Goal: Communication & Community: Participate in discussion

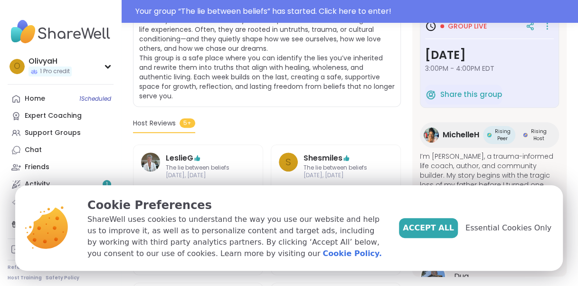
scroll to position [228, 0]
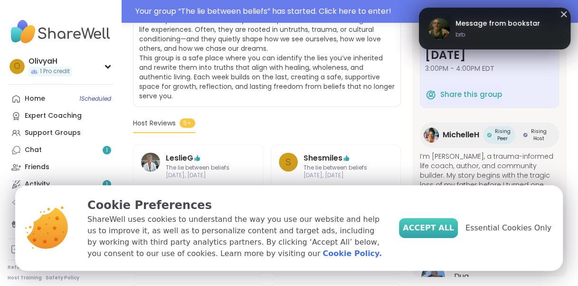
click at [430, 226] on span "Accept All" at bounding box center [427, 227] width 51 height 11
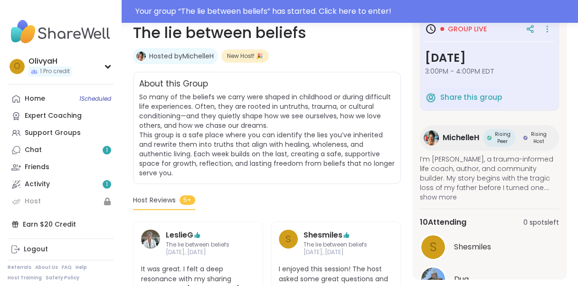
scroll to position [74, 0]
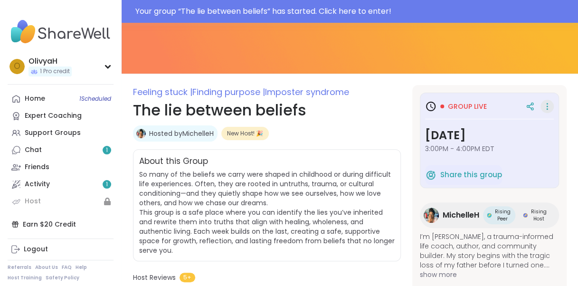
click at [542, 107] on icon at bounding box center [546, 106] width 9 height 13
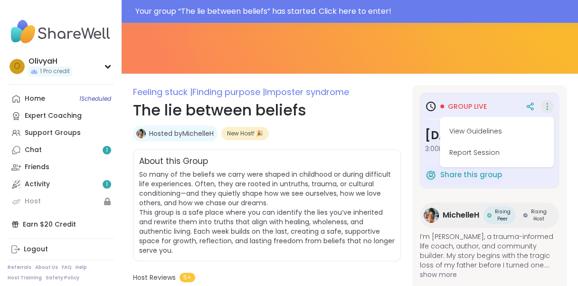
click at [431, 107] on icon at bounding box center [431, 106] width 3 height 4
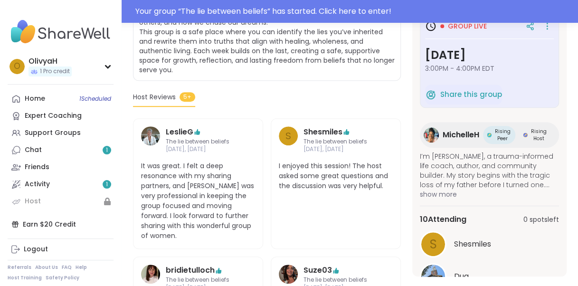
scroll to position [242, 0]
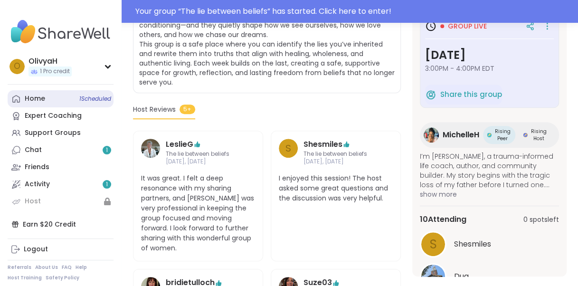
click at [89, 96] on span "1 Scheduled" at bounding box center [95, 99] width 32 height 8
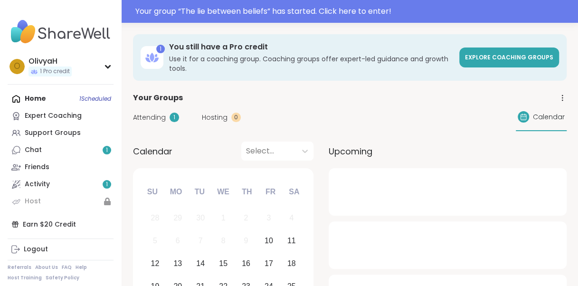
click at [168, 116] on div "Attending 1" at bounding box center [156, 117] width 46 height 10
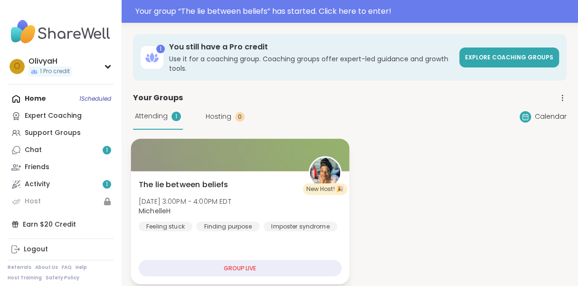
click at [208, 267] on div "GROUP LIVE" at bounding box center [240, 268] width 203 height 17
click at [254, 187] on div "The lie between beliefs [DATE] 3:00PM - 4:00PM EDT MichelleH Feeling stuck Find…" at bounding box center [240, 205] width 203 height 52
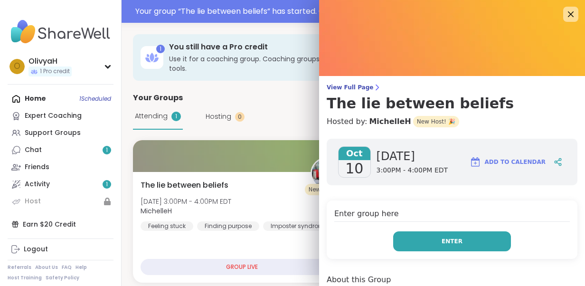
click at [413, 236] on button "Enter" at bounding box center [452, 241] width 118 height 20
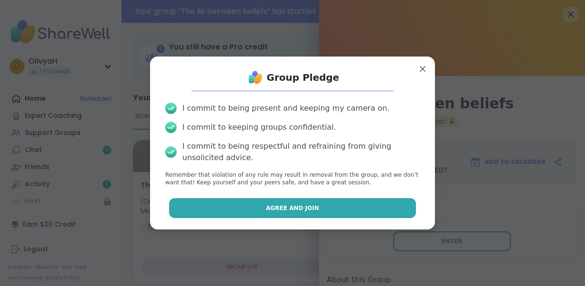
click at [315, 210] on button "Agree and Join" at bounding box center [292, 208] width 247 height 20
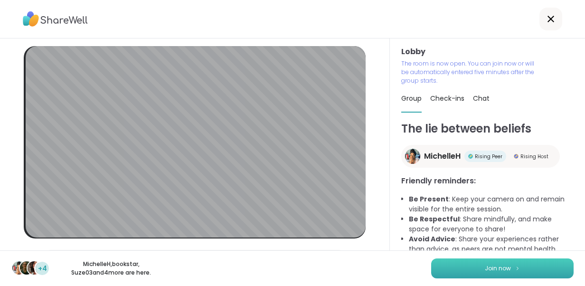
click at [451, 272] on button "Join now" at bounding box center [502, 268] width 142 height 20
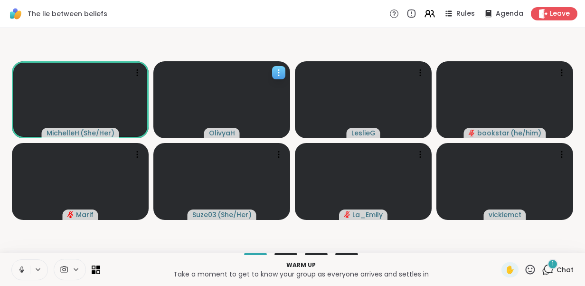
click at [279, 70] on icon at bounding box center [278, 72] width 9 height 9
click at [17, 275] on button at bounding box center [21, 270] width 18 height 20
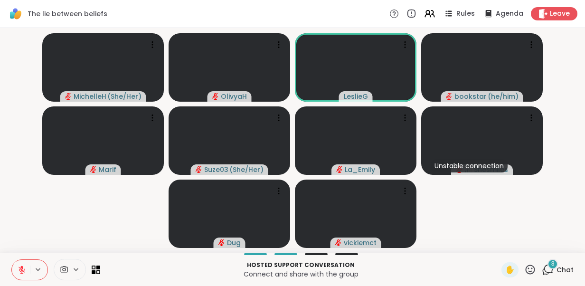
click at [454, 239] on video-player-container "[PERSON_NAME] ( She/Her ) [PERSON_NAME] bookstar ( he/him ) Marif Suze03 ( She/…" at bounding box center [292, 140] width 573 height 217
click at [501, 266] on div "✋" at bounding box center [509, 269] width 17 height 15
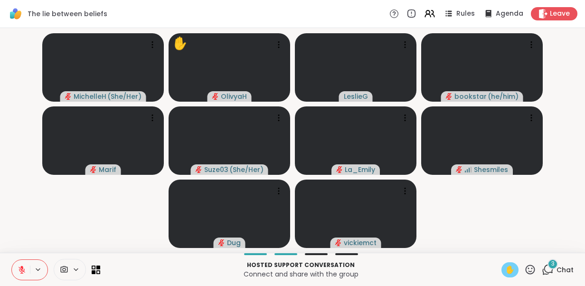
click at [505, 270] on span "✋" at bounding box center [509, 269] width 9 height 11
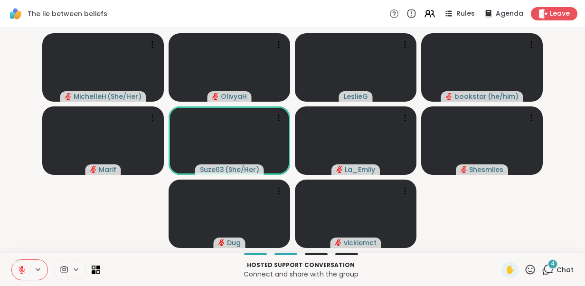
click at [541, 269] on icon at bounding box center [547, 269] width 12 height 12
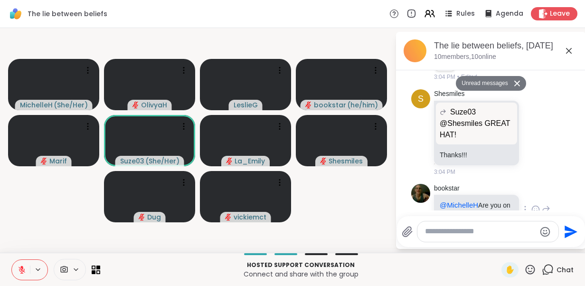
scroll to position [168, 0]
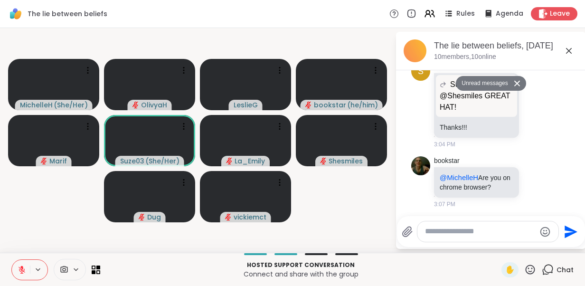
click at [446, 228] on textarea "Type your message" at bounding box center [480, 231] width 111 height 10
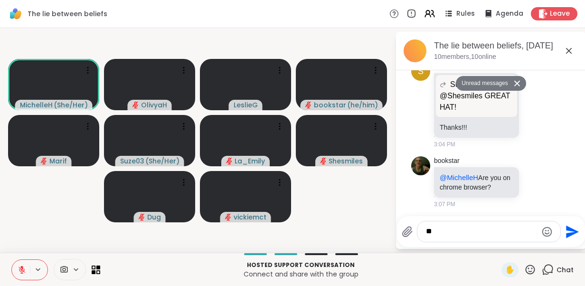
type textarea "*"
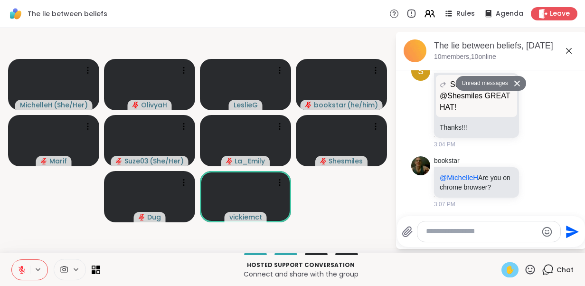
click at [505, 267] on span "✋" at bounding box center [509, 269] width 9 height 11
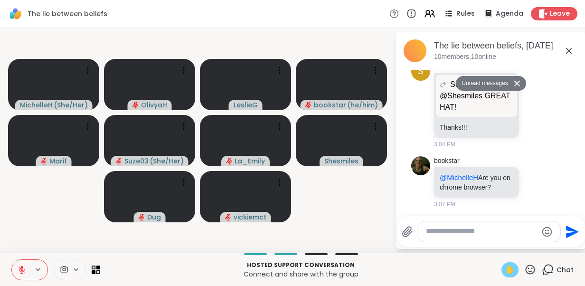
click at [505, 267] on span "✋" at bounding box center [509, 269] width 9 height 11
click at [26, 265] on button at bounding box center [21, 270] width 18 height 20
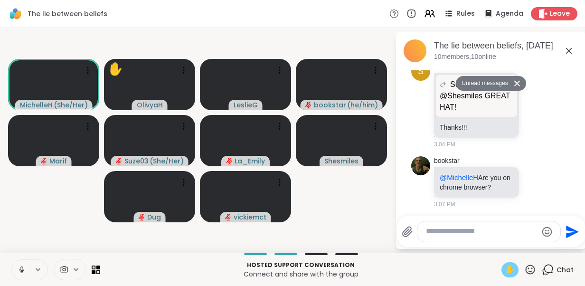
click at [505, 272] on span "✋" at bounding box center [509, 269] width 9 height 11
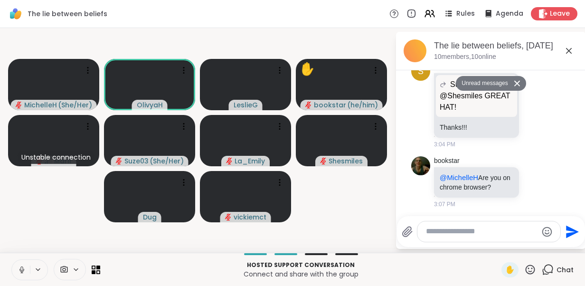
click at [23, 268] on icon at bounding box center [21, 268] width 2 height 4
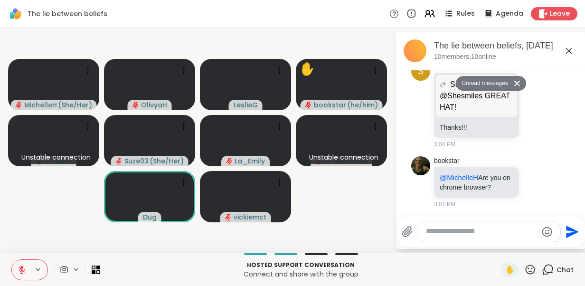
click at [23, 268] on icon at bounding box center [21, 267] width 3 height 4
click at [23, 268] on icon at bounding box center [21, 268] width 2 height 4
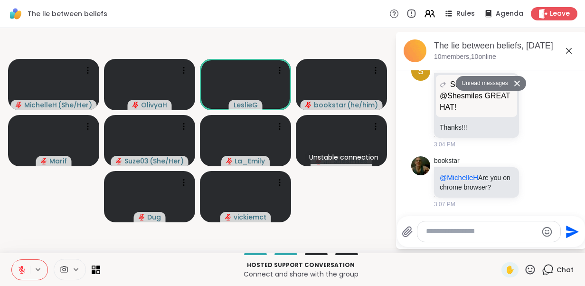
click at [568, 51] on icon at bounding box center [569, 51] width 6 height 6
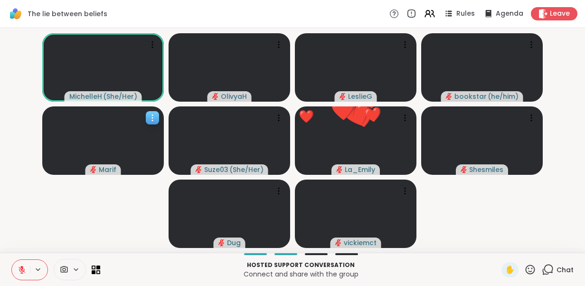
click at [152, 118] on icon at bounding box center [152, 117] width 1 height 1
click at [108, 209] on video-player-container "[PERSON_NAME] ( She/Her ) [PERSON_NAME] bookstar ( he/him ) Marif Suze03 ( She/…" at bounding box center [292, 140] width 573 height 217
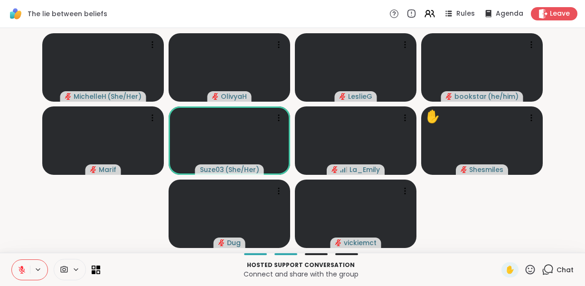
click at [75, 269] on icon at bounding box center [76, 269] width 8 height 8
click at [58, 269] on span at bounding box center [63, 269] width 18 height 9
click at [63, 267] on icon at bounding box center [64, 269] width 9 height 9
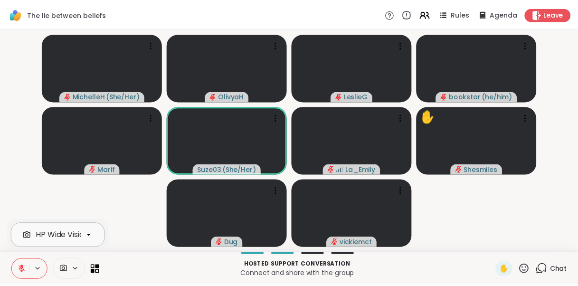
scroll to position [0, 41]
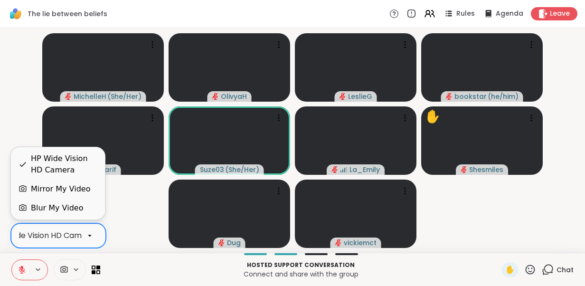
click at [88, 234] on icon at bounding box center [89, 235] width 9 height 9
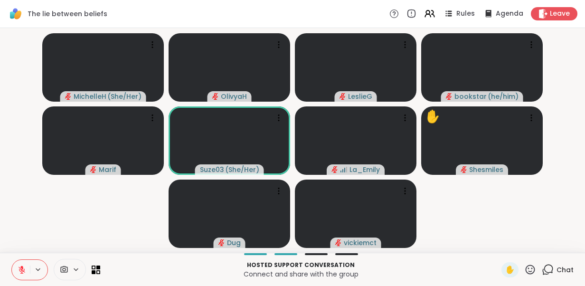
click at [135, 216] on video-player-container "[PERSON_NAME] ( She/Her ) [PERSON_NAME] bookstar ( he/him ) Marif Suze03 ( She/…" at bounding box center [292, 140] width 573 height 217
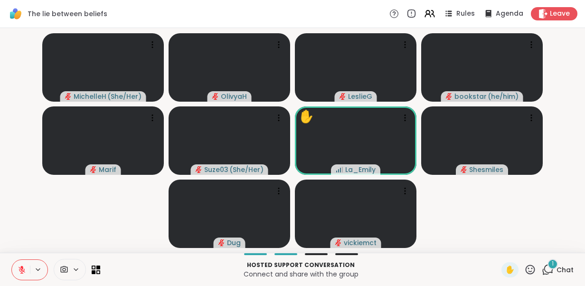
click at [113, 204] on video-player-container "[PERSON_NAME] ( She/Her ) [PERSON_NAME] bookstar ( he/him ) Marif Suze03 ( She/…" at bounding box center [292, 140] width 573 height 217
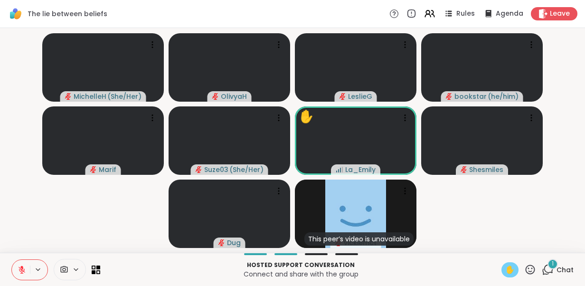
click at [505, 268] on span "✋" at bounding box center [509, 269] width 9 height 11
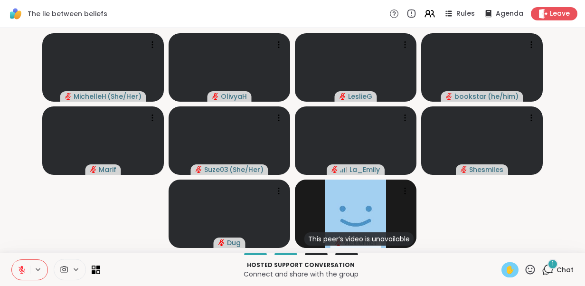
click at [505, 268] on span "✋" at bounding box center [509, 269] width 9 height 11
click at [21, 269] on icon at bounding box center [22, 269] width 7 height 7
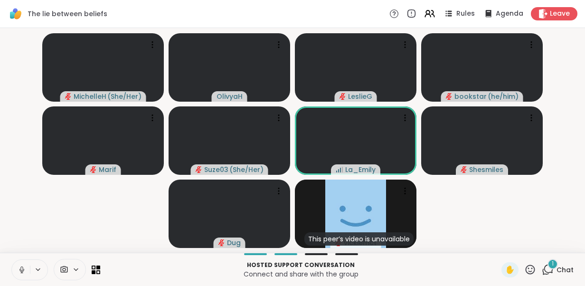
click at [26, 270] on icon at bounding box center [22, 269] width 9 height 9
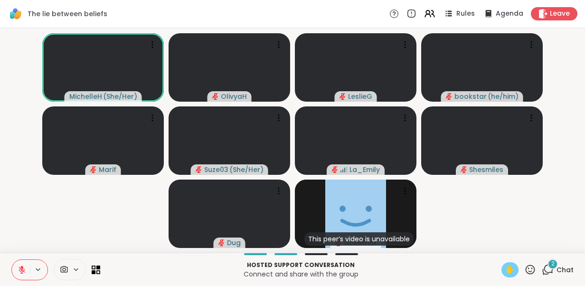
click at [505, 270] on span "✋" at bounding box center [509, 269] width 9 height 11
click at [20, 261] on button at bounding box center [21, 270] width 18 height 20
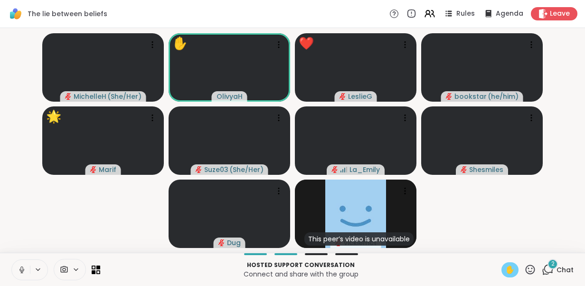
click at [18, 267] on icon at bounding box center [22, 269] width 9 height 9
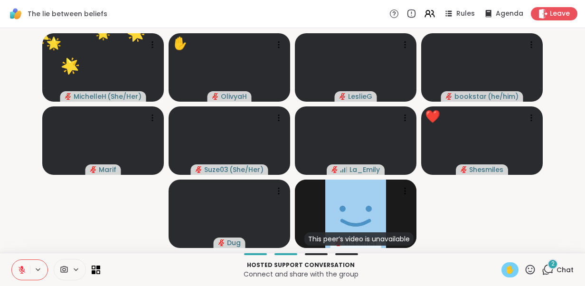
click at [501, 271] on div "✋" at bounding box center [509, 269] width 17 height 15
click at [505, 271] on span "✋" at bounding box center [509, 269] width 9 height 11
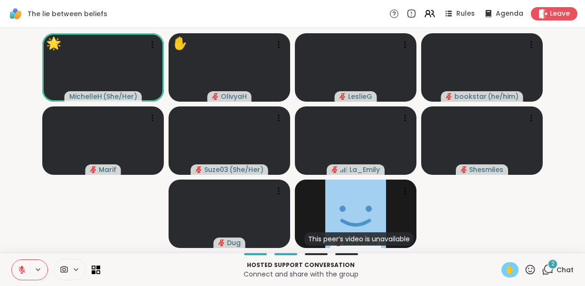
click at [501, 275] on div "✋" at bounding box center [509, 269] width 17 height 15
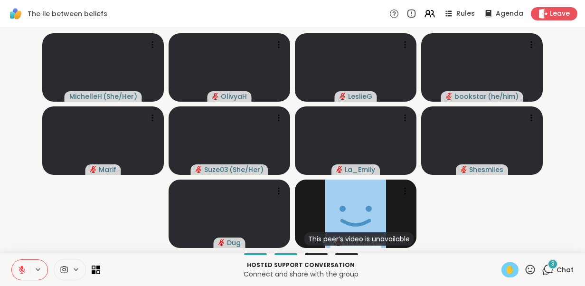
click at [505, 268] on span "✋" at bounding box center [509, 269] width 9 height 11
click at [22, 260] on button at bounding box center [21, 270] width 18 height 20
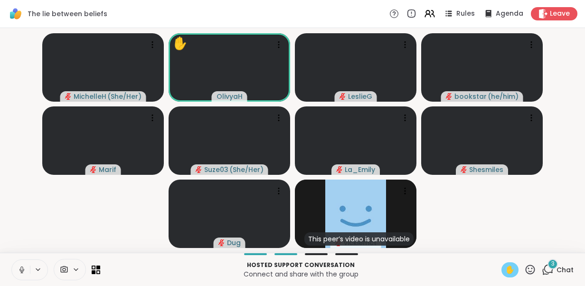
click at [21, 269] on icon at bounding box center [22, 269] width 9 height 9
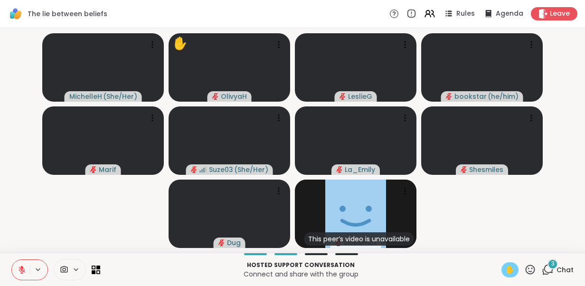
click at [505, 265] on span "✋" at bounding box center [509, 269] width 9 height 11
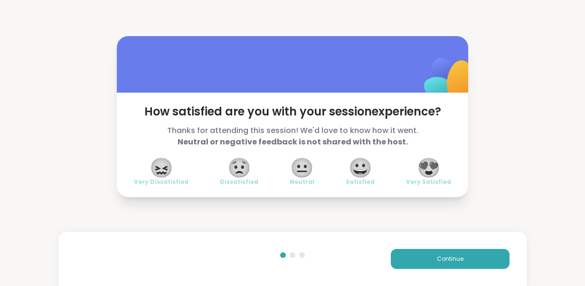
click at [426, 163] on span "😍" at bounding box center [429, 167] width 24 height 17
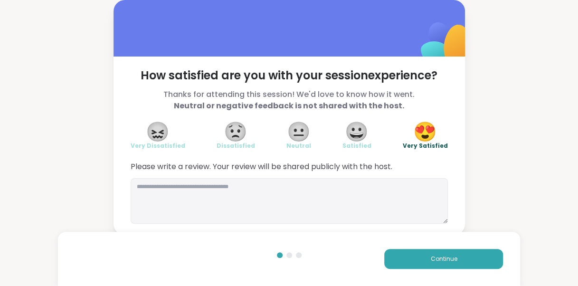
click at [426, 163] on span "Please write a review. Your review will be shared publicly with the host." at bounding box center [289, 166] width 317 height 11
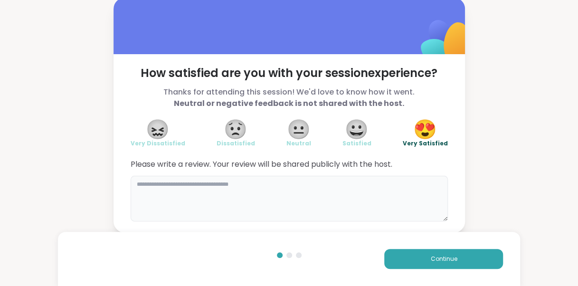
click at [293, 190] on textarea at bounding box center [289, 199] width 317 height 46
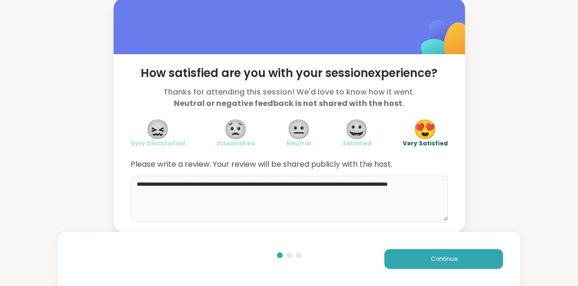
click at [420, 186] on textarea "**********" at bounding box center [289, 199] width 317 height 46
click at [342, 193] on textarea "**********" at bounding box center [289, 199] width 317 height 46
click at [342, 192] on textarea "**********" at bounding box center [289, 199] width 317 height 46
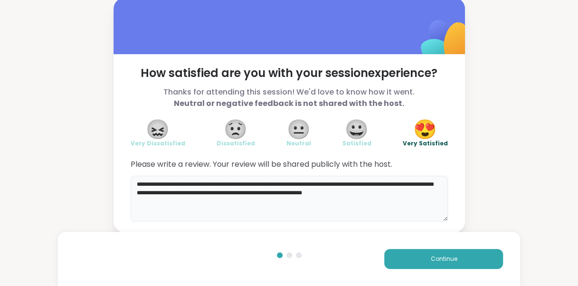
click at [407, 194] on textarea "**********" at bounding box center [289, 199] width 317 height 46
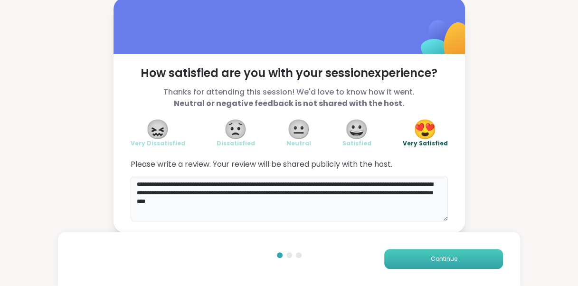
type textarea "**********"
click at [425, 249] on button "Continue" at bounding box center [443, 259] width 119 height 20
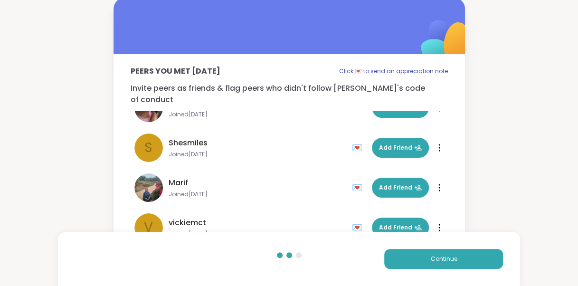
scroll to position [143, 0]
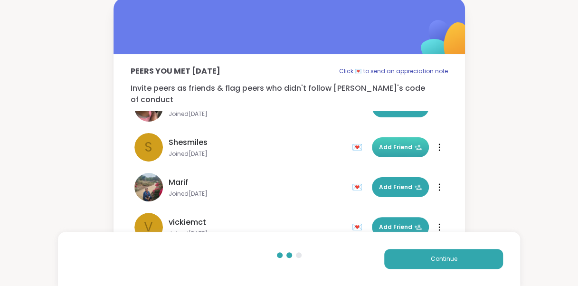
click at [379, 137] on button "Add Friend" at bounding box center [400, 147] width 57 height 20
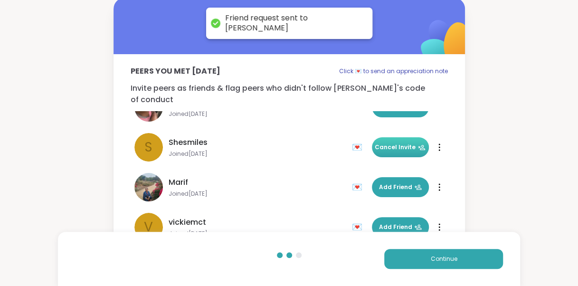
scroll to position [188, 0]
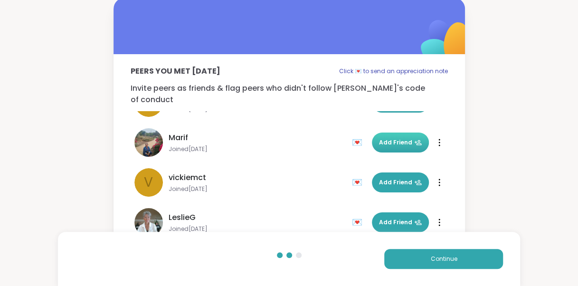
click at [385, 138] on span "Add Friend" at bounding box center [400, 142] width 43 height 9
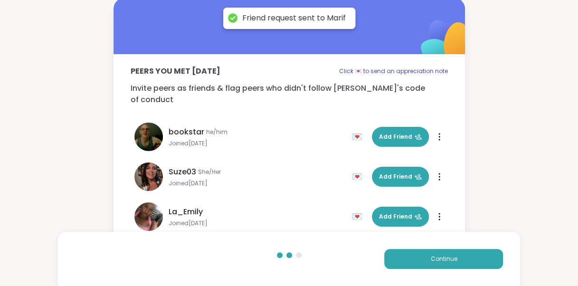
scroll to position [32, 0]
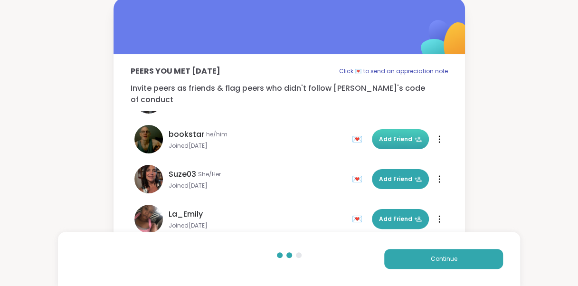
click at [382, 135] on span "Add Friend" at bounding box center [400, 139] width 43 height 9
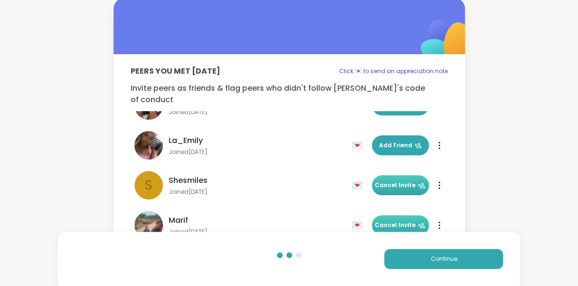
scroll to position [94, 0]
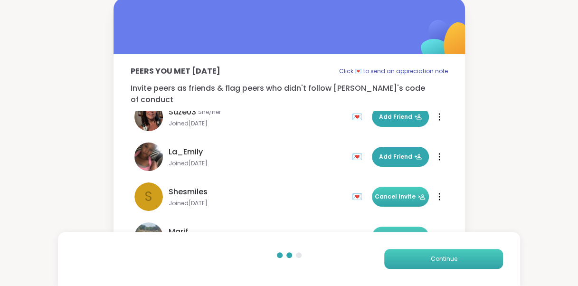
click at [405, 258] on button "Continue" at bounding box center [443, 259] width 119 height 20
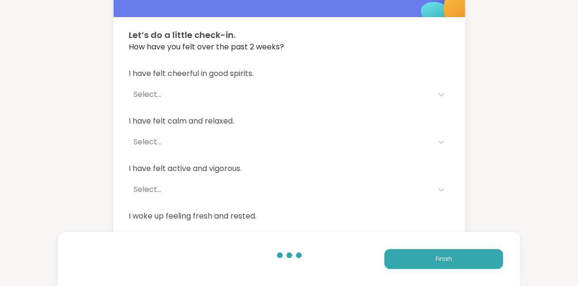
scroll to position [40, 0]
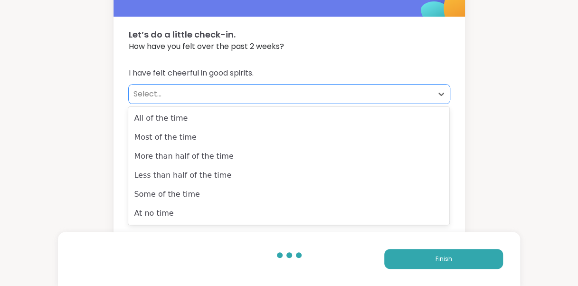
click at [422, 96] on div "Select..." at bounding box center [280, 93] width 294 height 11
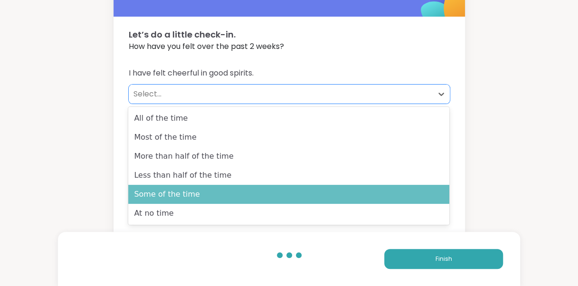
click at [355, 194] on div "Some of the time" at bounding box center [288, 194] width 321 height 19
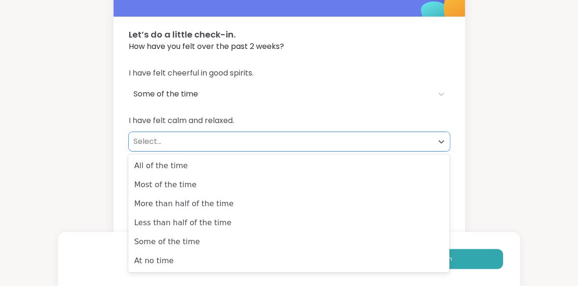
click at [383, 145] on div "Select..." at bounding box center [280, 141] width 294 height 11
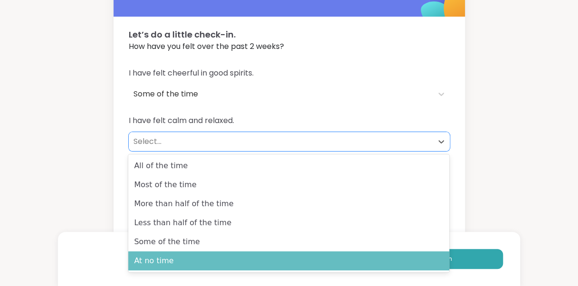
click at [331, 253] on div "At no time" at bounding box center [288, 260] width 321 height 19
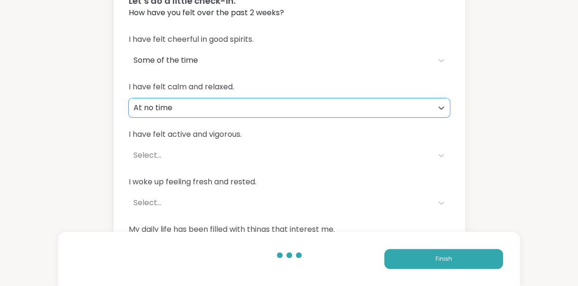
scroll to position [74, 0]
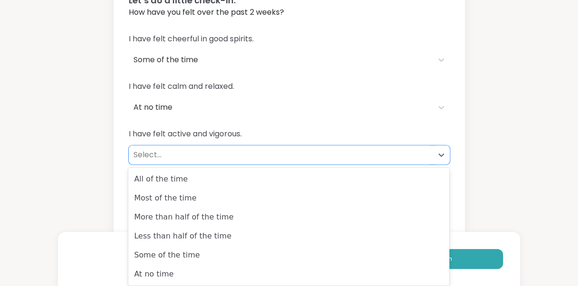
click at [375, 147] on div "Select..." at bounding box center [281, 154] width 304 height 19
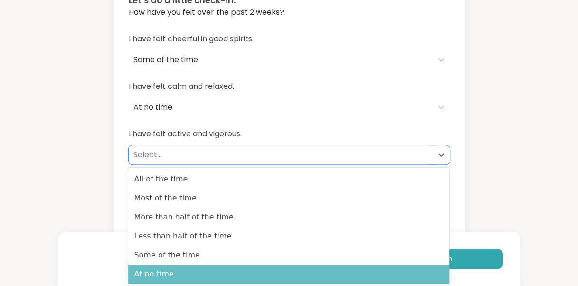
click at [310, 272] on div "At no time" at bounding box center [288, 273] width 321 height 19
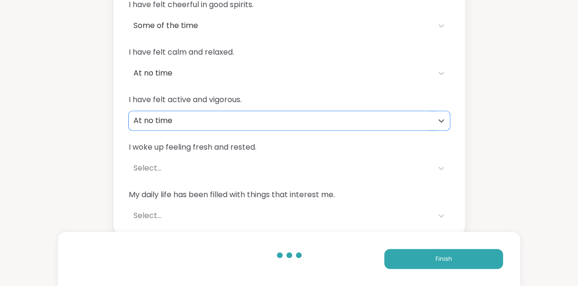
scroll to position [112, 0]
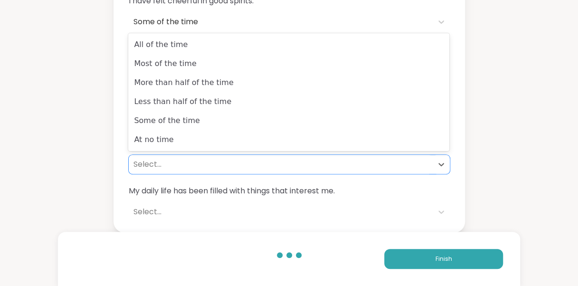
click at [349, 161] on div "Select..." at bounding box center [280, 164] width 294 height 11
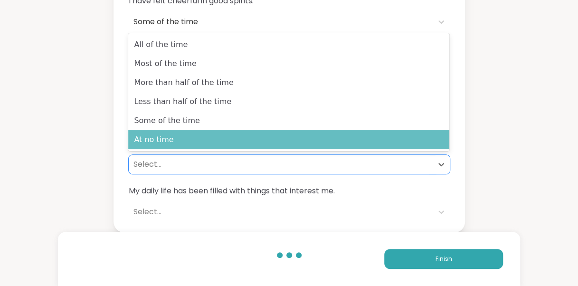
click at [364, 131] on div "At no time" at bounding box center [288, 139] width 321 height 19
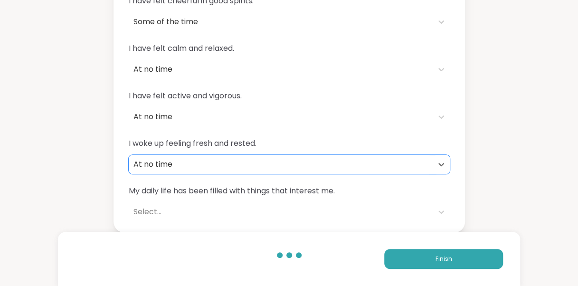
click at [330, 209] on div "Select..." at bounding box center [280, 211] width 294 height 11
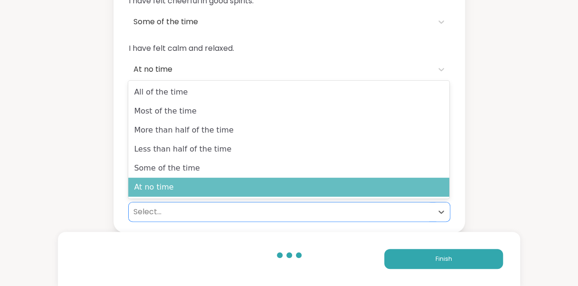
click at [340, 189] on div "At no time" at bounding box center [288, 186] width 321 height 19
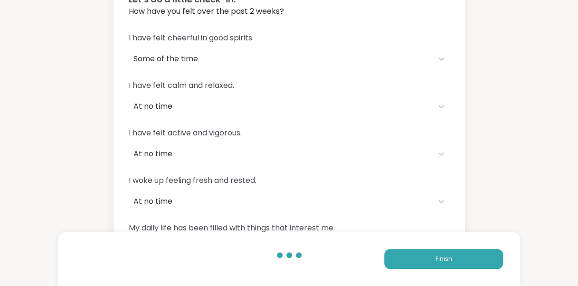
scroll to position [61, 0]
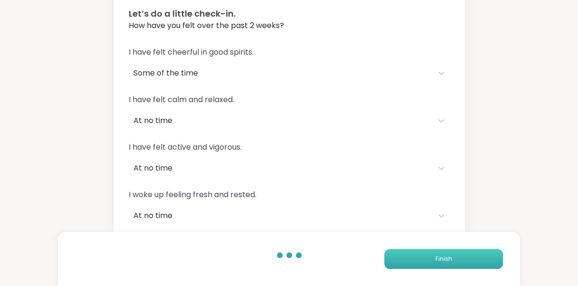
click at [407, 258] on button "Finish" at bounding box center [443, 259] width 119 height 20
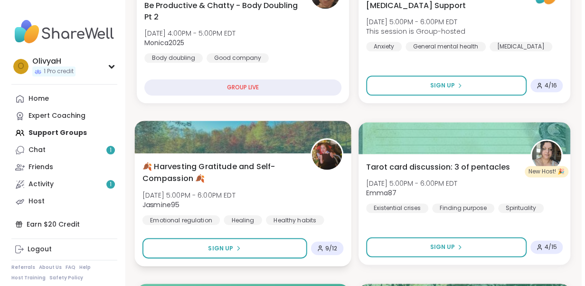
scroll to position [533, 0]
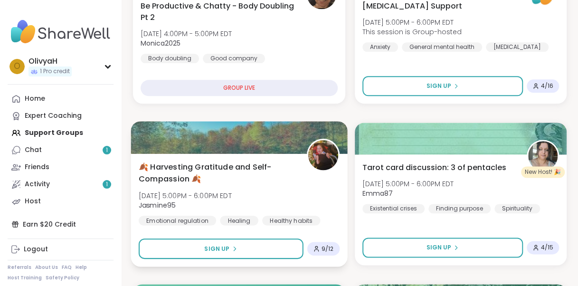
click at [293, 182] on span "🍂 Harvesting Gratitude and Self-Compassion 🍂" at bounding box center [217, 172] width 157 height 23
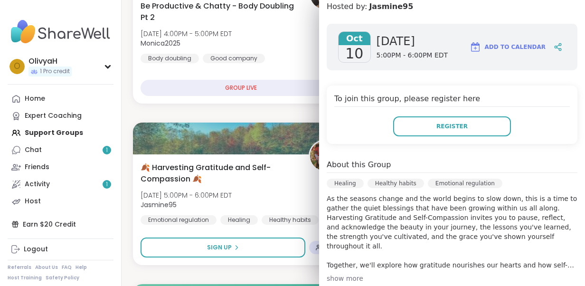
scroll to position [147, 0]
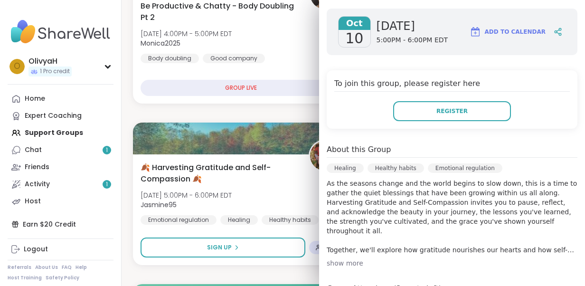
click at [336, 262] on div "show more" at bounding box center [452, 262] width 251 height 9
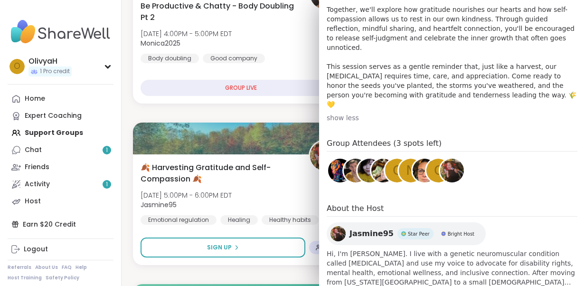
scroll to position [388, 0]
click at [345, 285] on span "show more" at bounding box center [452, 290] width 251 height 9
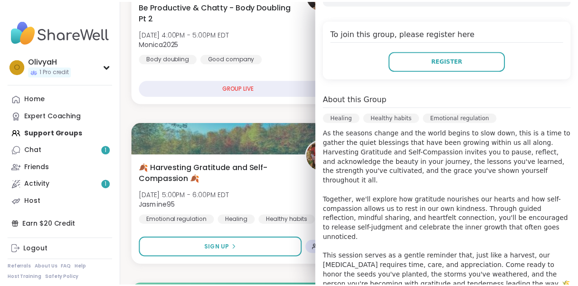
scroll to position [197, 0]
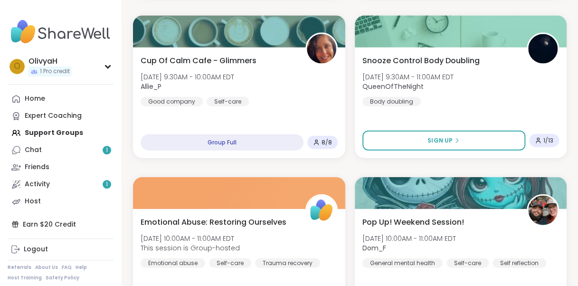
scroll to position [2809, 0]
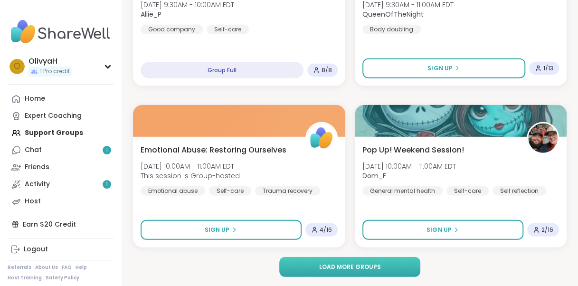
click at [293, 265] on button "Load more groups" at bounding box center [349, 267] width 140 height 20
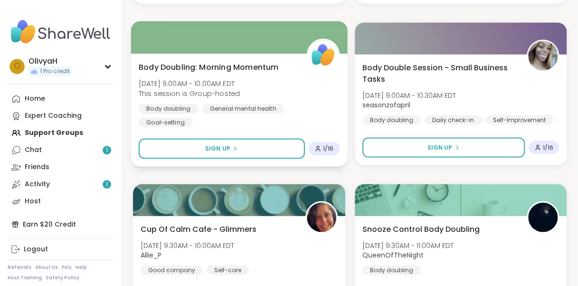
scroll to position [2551, 0]
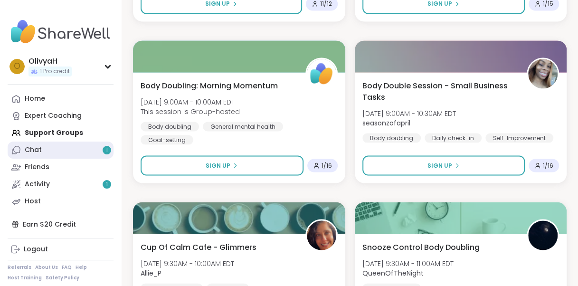
click at [53, 154] on link "Chat 1" at bounding box center [61, 149] width 106 height 17
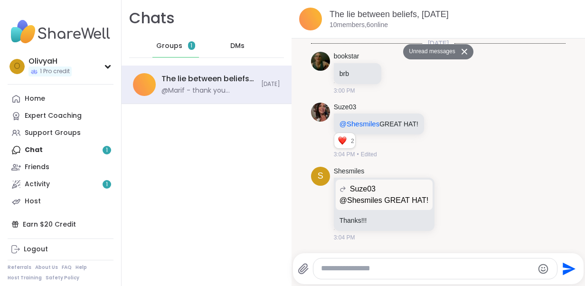
scroll to position [381, 0]
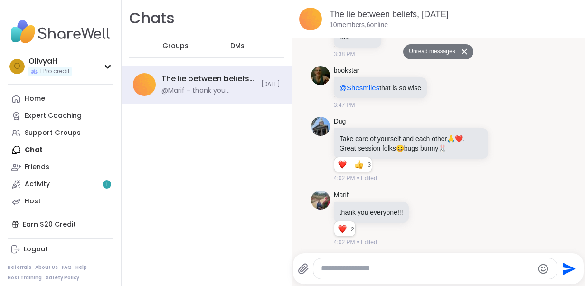
click at [382, 265] on textarea "Type your message" at bounding box center [427, 268] width 213 height 10
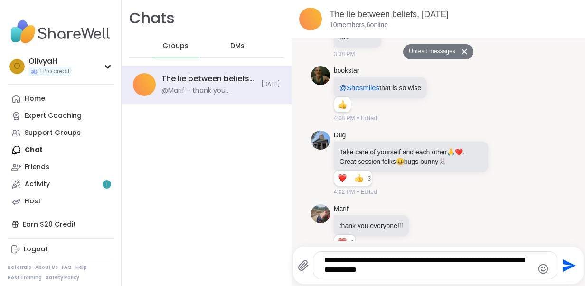
type textarea "**********"
click at [538, 271] on icon "Emoji picker" at bounding box center [543, 268] width 10 height 10
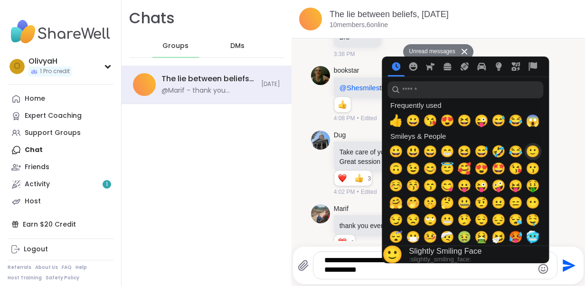
click at [528, 150] on span "🙂" at bounding box center [532, 151] width 14 height 13
click at [526, 148] on span "🙂" at bounding box center [532, 151] width 14 height 13
click at [406, 269] on textarea "**********" at bounding box center [426, 264] width 205 height 19
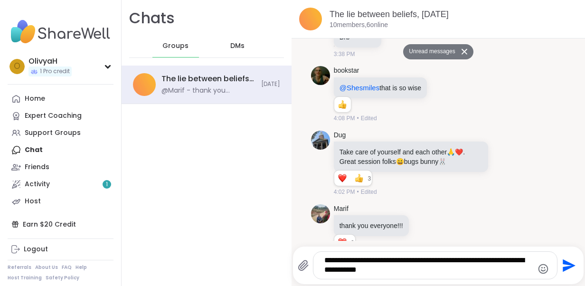
click at [539, 271] on icon "Emoji picker" at bounding box center [543, 268] width 10 height 10
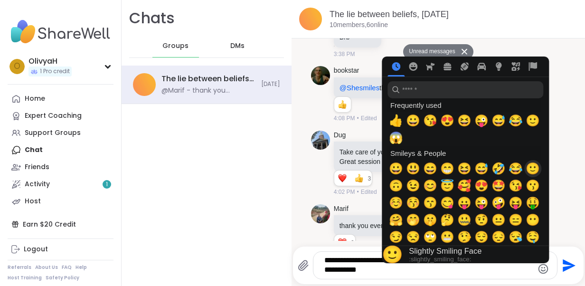
click at [525, 170] on span "🙂" at bounding box center [532, 168] width 14 height 13
click at [527, 121] on span "🙂" at bounding box center [532, 120] width 14 height 13
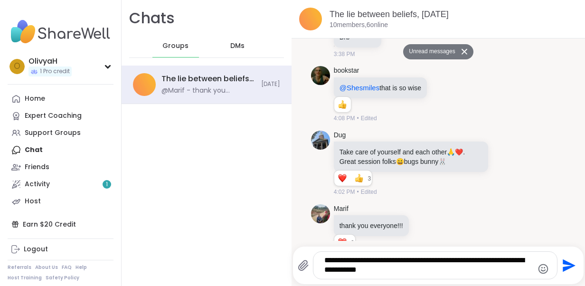
click at [560, 264] on icon "Send" at bounding box center [567, 265] width 15 height 15
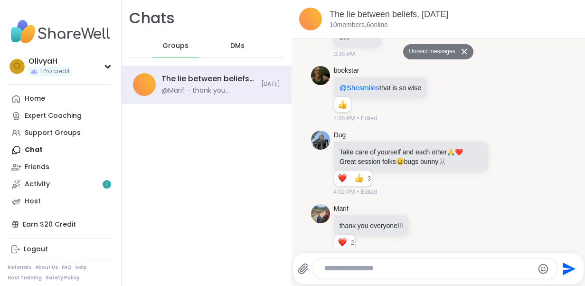
scroll to position [441, 0]
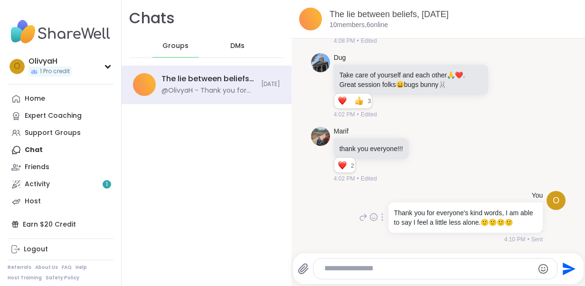
click at [381, 213] on icon at bounding box center [382, 217] width 2 height 8
click at [389, 226] on icon at bounding box center [393, 230] width 9 height 9
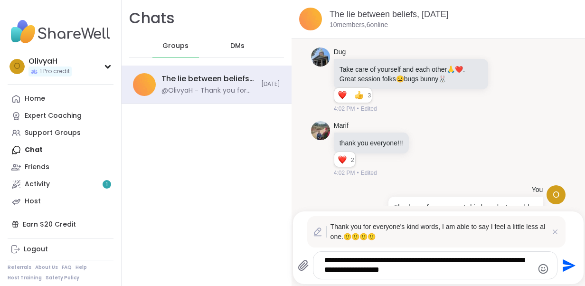
click at [413, 272] on textarea "**********" at bounding box center [426, 264] width 205 height 19
type textarea "**********"
click at [560, 264] on icon "Send" at bounding box center [567, 265] width 15 height 15
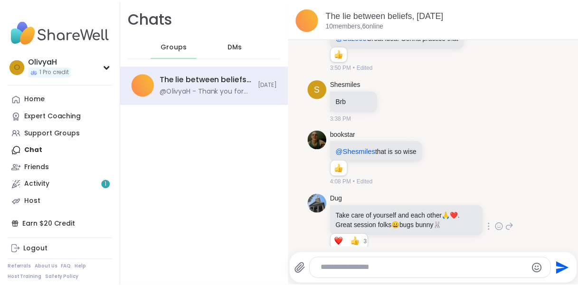
scroll to position [432, 0]
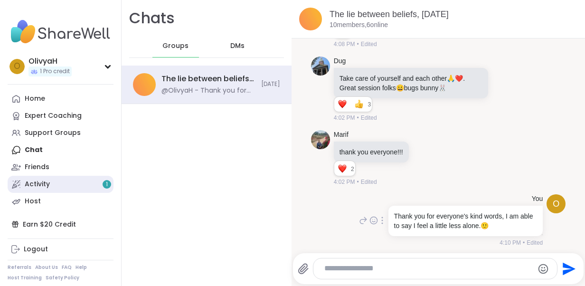
click at [90, 190] on link "Activity 1" at bounding box center [61, 184] width 106 height 17
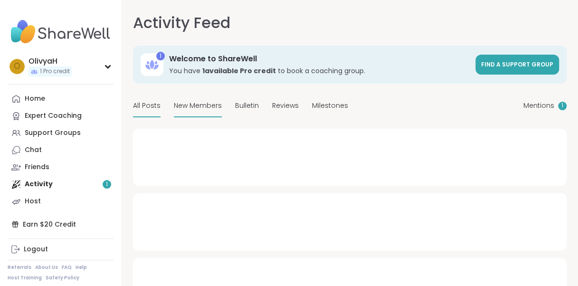
type textarea "*"
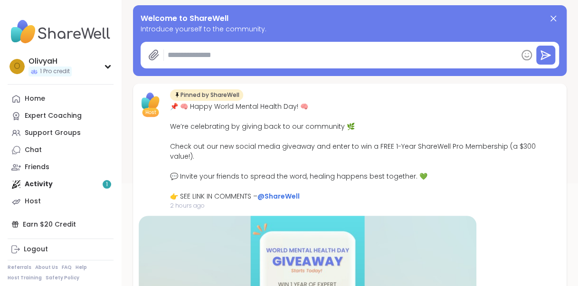
scroll to position [126, 0]
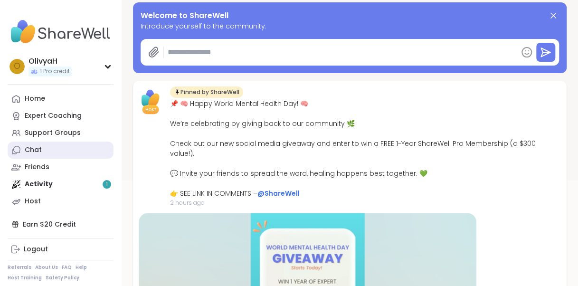
click at [51, 150] on link "Chat" at bounding box center [61, 149] width 106 height 17
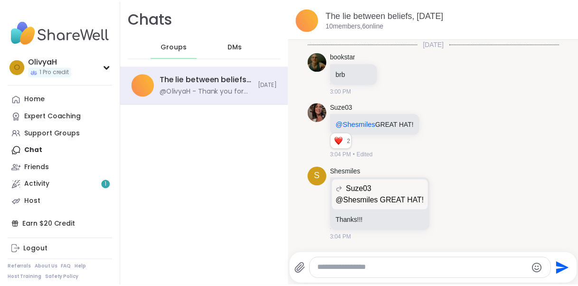
scroll to position [422, 0]
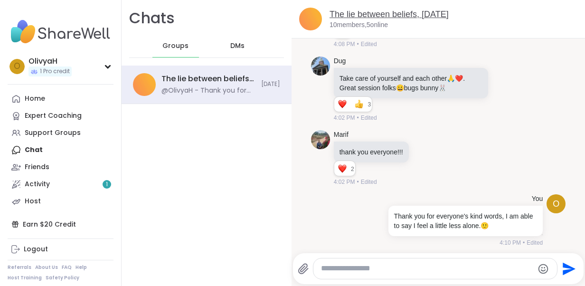
click at [339, 16] on link "The lie between beliefs, [DATE]" at bounding box center [388, 13] width 119 height 9
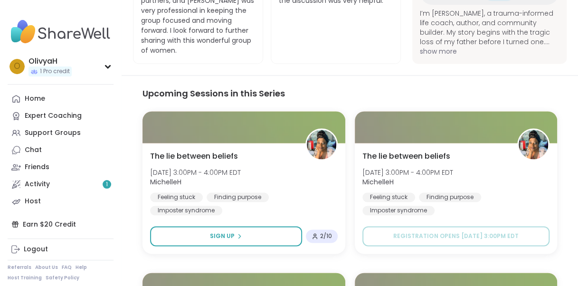
scroll to position [596, 0]
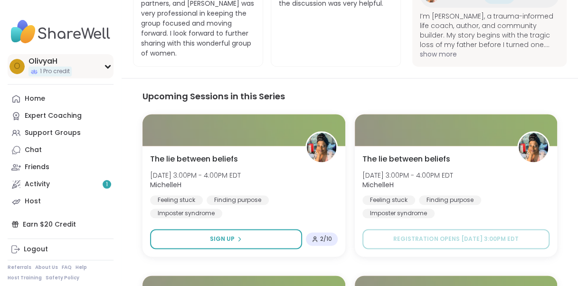
click at [94, 70] on div "O OlivyaH 1 Pro credit" at bounding box center [61, 66] width 106 height 24
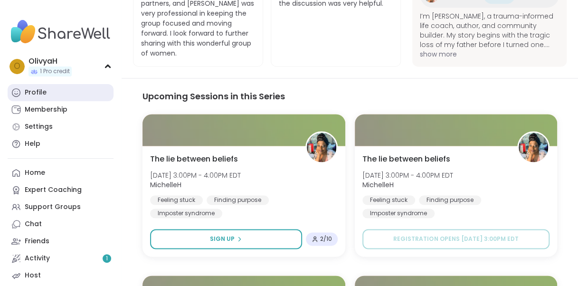
click at [41, 93] on div "Profile" at bounding box center [36, 92] width 22 height 9
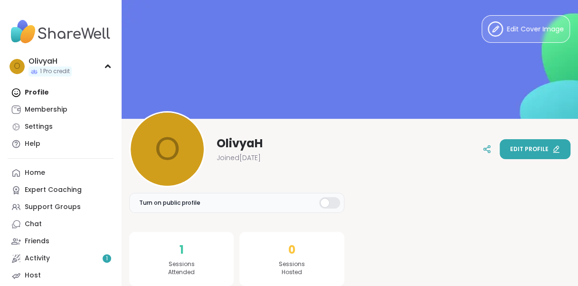
click at [517, 151] on span "Edit profile" at bounding box center [529, 149] width 38 height 9
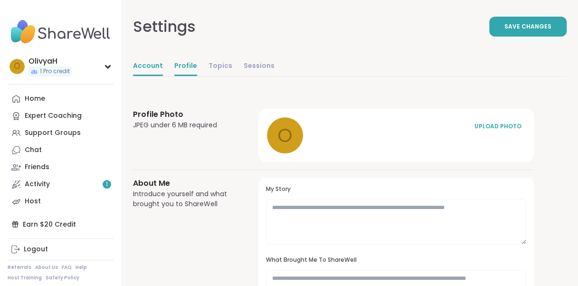
click at [157, 66] on link "Account" at bounding box center [148, 66] width 30 height 19
select select "**"
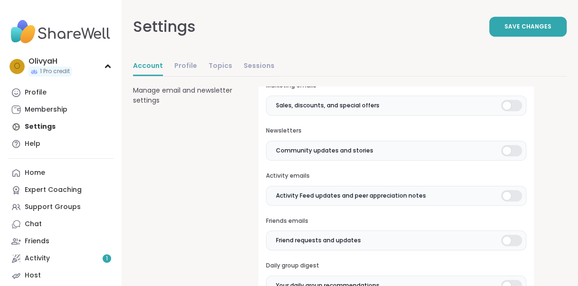
scroll to position [232, 0]
type input "******"
click at [505, 101] on div at bounding box center [511, 104] width 21 height 11
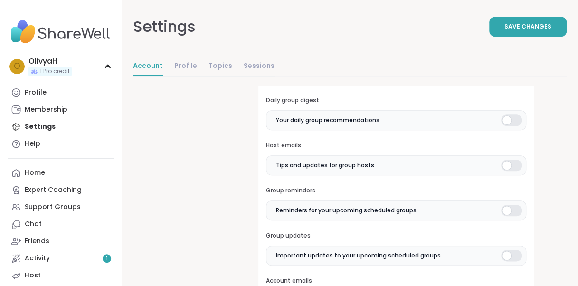
scroll to position [413, 0]
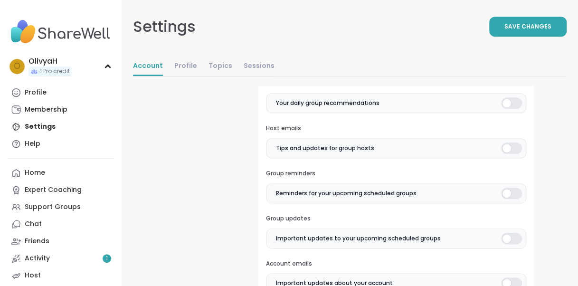
click at [513, 144] on div at bounding box center [511, 147] width 21 height 11
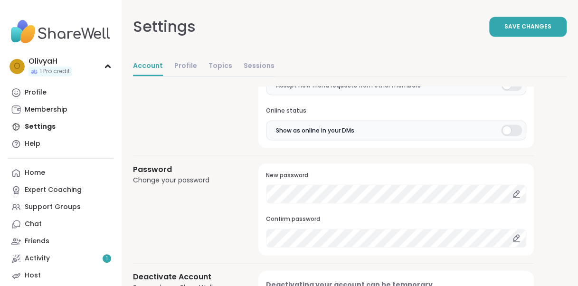
scroll to position [868, 0]
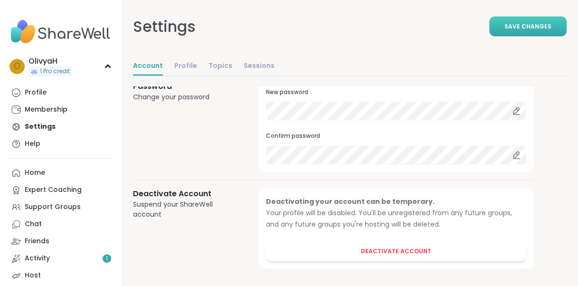
click at [527, 28] on span "Save Changes" at bounding box center [527, 26] width 47 height 9
click at [249, 63] on link "Sessions" at bounding box center [258, 66] width 31 height 19
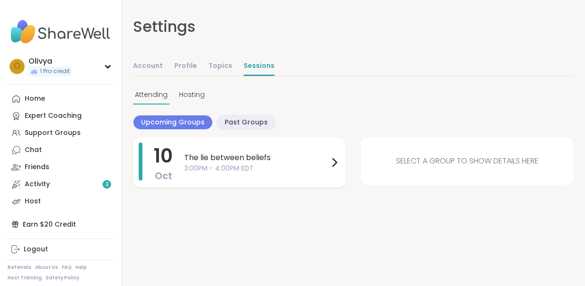
click at [291, 172] on div "[DATE] The lie between beliefs 3:00PM - 4:00PM EDT" at bounding box center [239, 162] width 213 height 50
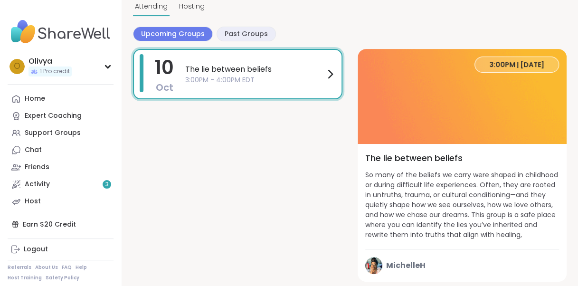
scroll to position [95, 0]
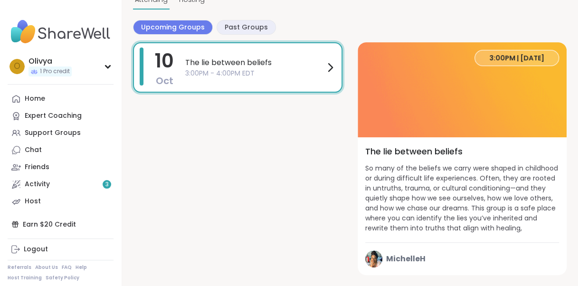
click at [429, 153] on h4 "The lie between beliefs" at bounding box center [462, 151] width 194 height 13
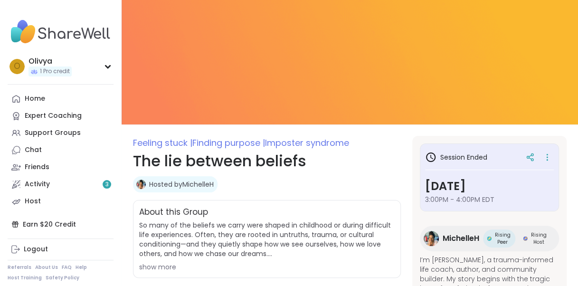
click at [203, 180] on link "Hosted by [PERSON_NAME]" at bounding box center [181, 183] width 65 height 9
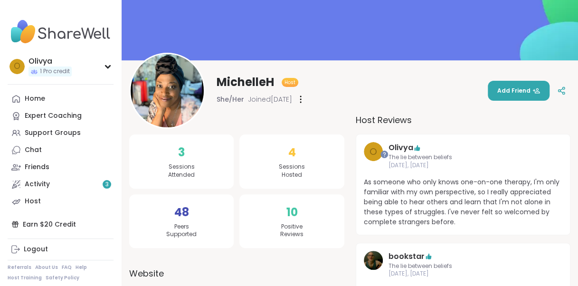
scroll to position [59, 0]
click at [507, 88] on span "Add Friend" at bounding box center [518, 90] width 43 height 9
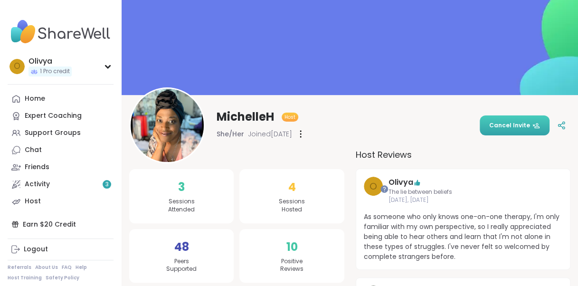
scroll to position [0, 0]
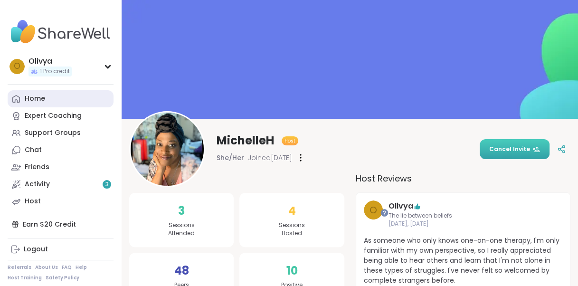
click at [69, 101] on link "Home" at bounding box center [61, 98] width 106 height 17
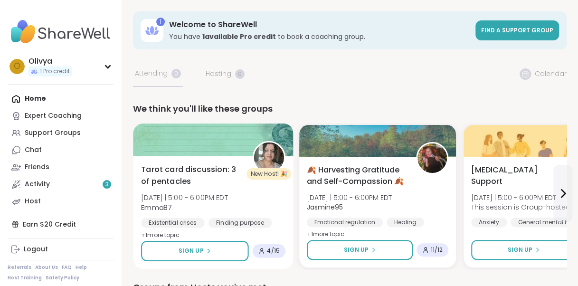
click at [233, 188] on div "Tarot card discussion: 3 of pentacles Fri 10/10 | 5:00 - 6:00PM EDT Emma87 Exis…" at bounding box center [213, 202] width 144 height 77
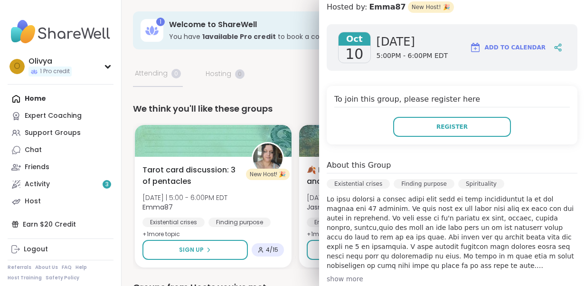
scroll to position [132, 0]
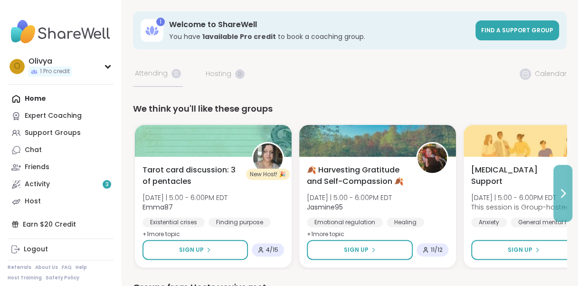
click at [564, 186] on button at bounding box center [562, 193] width 19 height 57
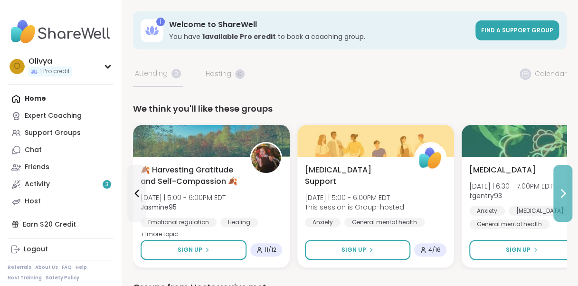
click at [564, 186] on button at bounding box center [562, 193] width 19 height 57
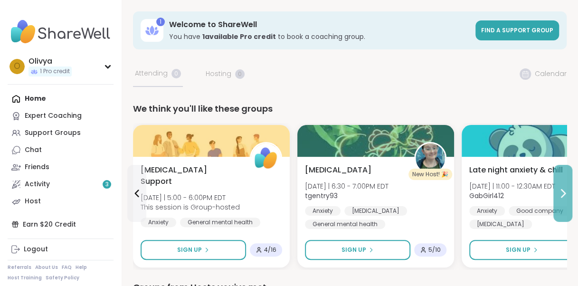
click at [564, 186] on button at bounding box center [562, 193] width 19 height 57
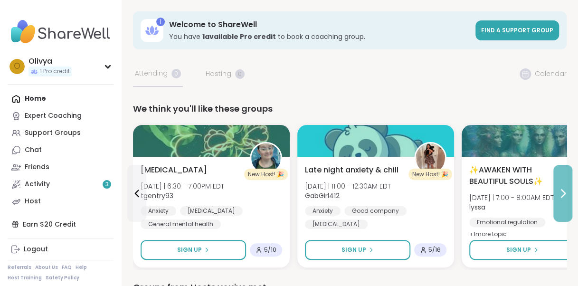
click at [564, 186] on button at bounding box center [562, 193] width 19 height 57
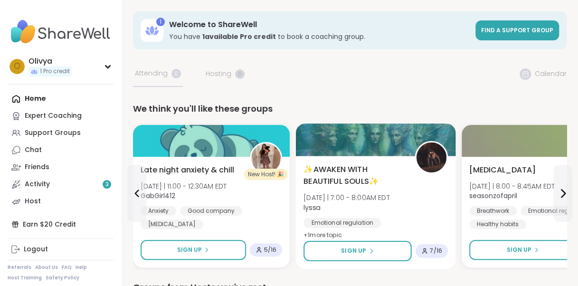
click at [327, 233] on span "+ 1 more topic" at bounding box center [322, 235] width 38 height 8
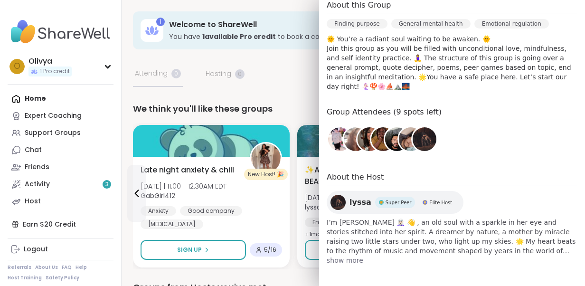
scroll to position [292, 0]
click at [357, 137] on img at bounding box center [369, 138] width 24 height 24
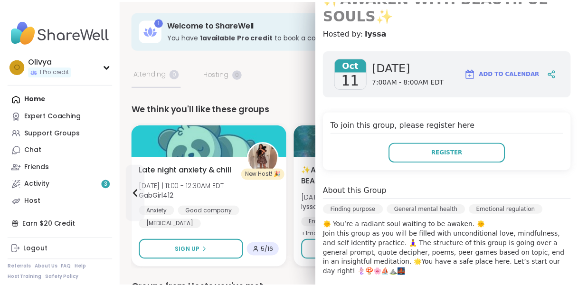
scroll to position [133, 0]
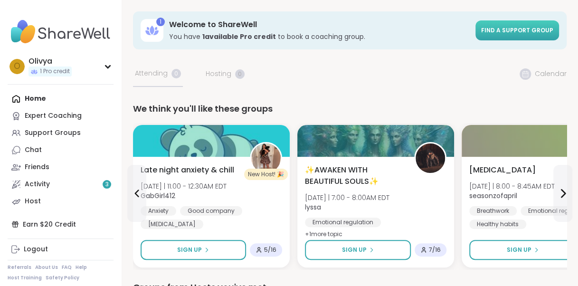
click at [498, 25] on link "Find a support group" at bounding box center [517, 30] width 84 height 20
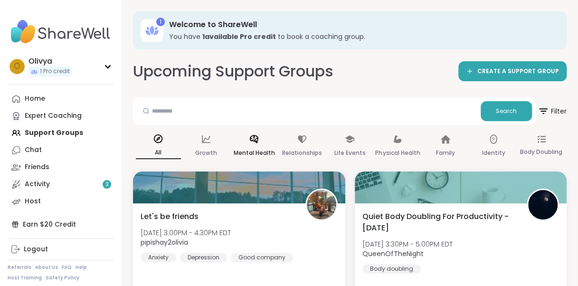
click at [247, 140] on div "Mental Health" at bounding box center [253, 146] width 45 height 35
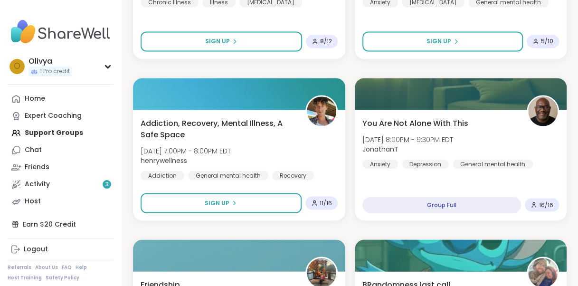
scroll to position [759, 0]
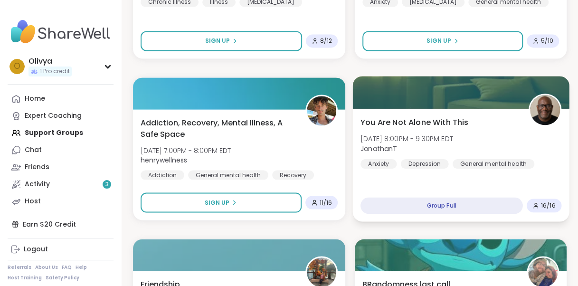
click at [410, 200] on div "Group Full" at bounding box center [441, 205] width 162 height 17
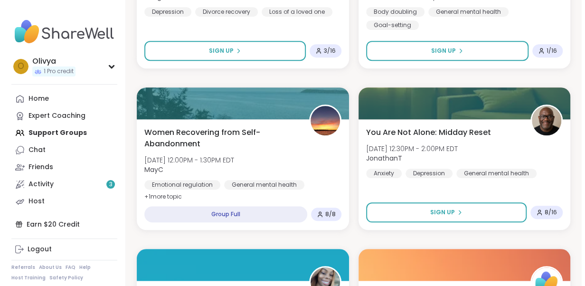
scroll to position [2038, 0]
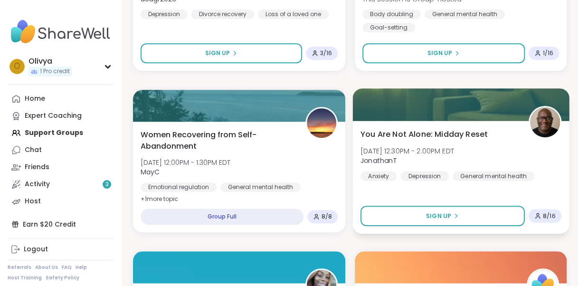
click at [380, 145] on div "You Are Not Alone: Midday Reset Sat, Oct 11 | 12:30PM - 2:00PM EDT JonathanT An…" at bounding box center [460, 154] width 201 height 52
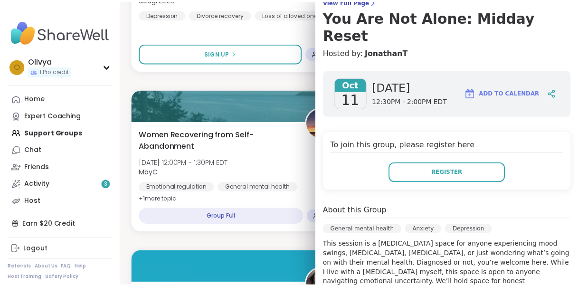
scroll to position [0, 0]
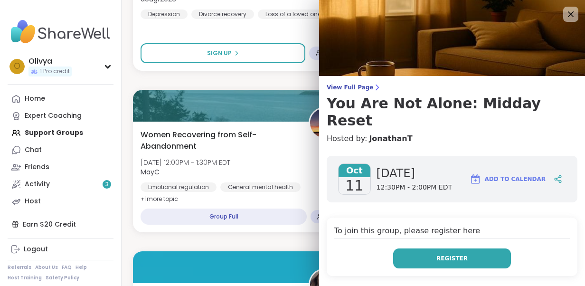
click at [413, 248] on button "Register" at bounding box center [452, 258] width 118 height 20
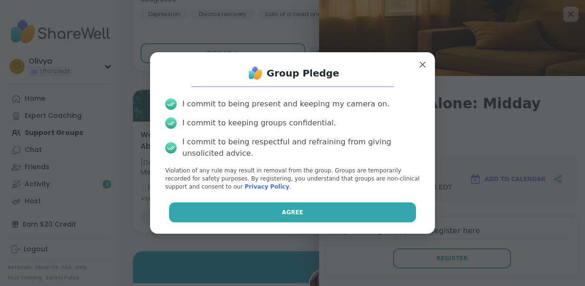
click at [384, 214] on button "Agree" at bounding box center [292, 212] width 247 height 20
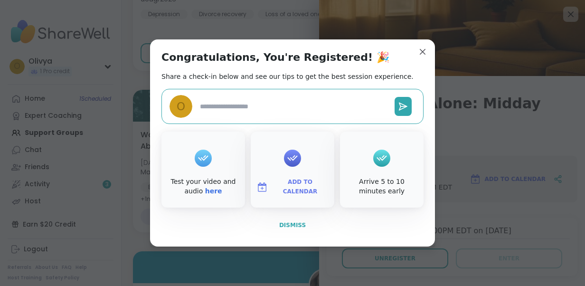
click at [297, 229] on button "Dismiss" at bounding box center [292, 225] width 262 height 20
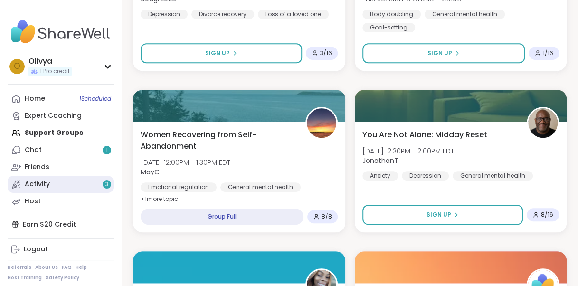
click at [97, 177] on link "Activity 3" at bounding box center [61, 184] width 106 height 17
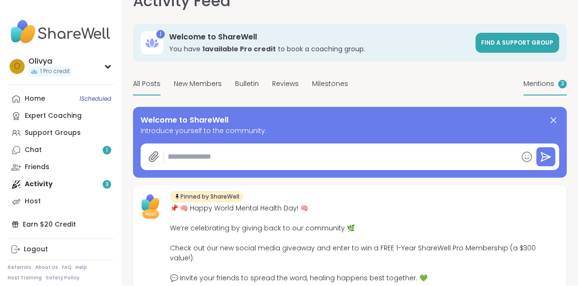
click at [546, 82] on span "Mentions" at bounding box center [538, 84] width 31 height 10
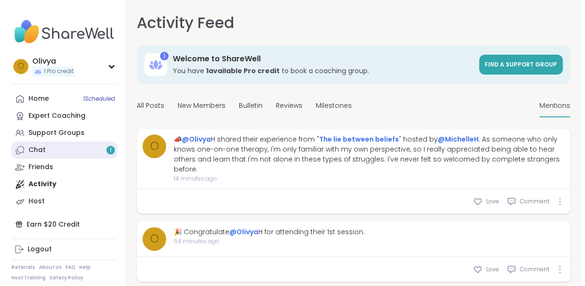
scroll to position [17, 0]
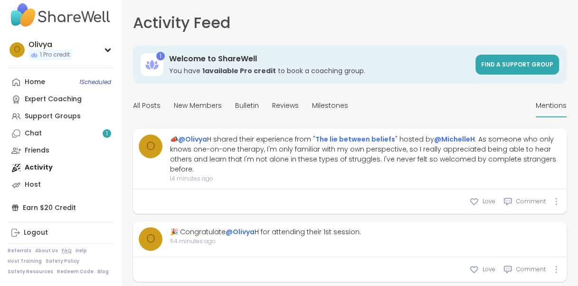
click at [63, 249] on link "FAQ" at bounding box center [67, 250] width 10 height 7
click at [85, 139] on link "Chat 1" at bounding box center [61, 133] width 106 height 17
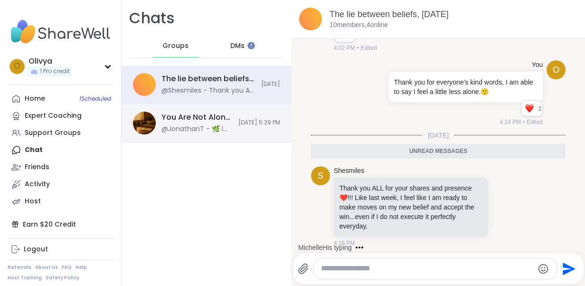
click at [213, 139] on div "You Are Not Alone: Midday Reset, Oct 11 @JonathanT - 🌿 I just want to remind ev…" at bounding box center [206, 123] width 170 height 38
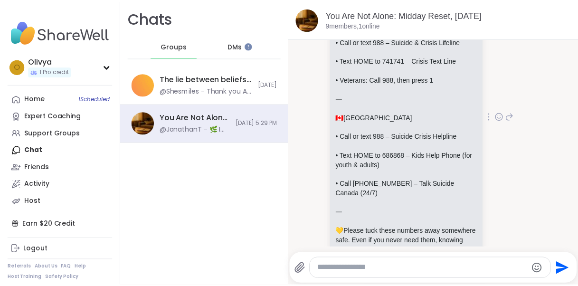
scroll to position [192, 0]
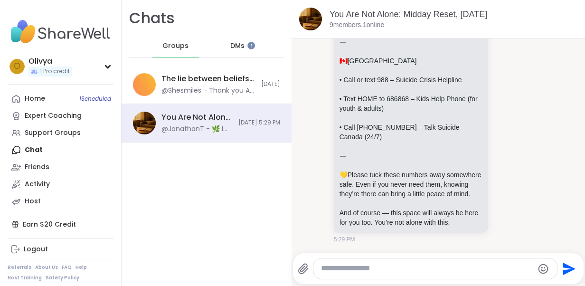
click at [252, 210] on div "Chats Groups DMs The lie between beliefs, Oct 10 @Shesmiles - Thank you ALL for…" at bounding box center [206, 143] width 170 height 286
click at [59, 135] on div "Support Groups" at bounding box center [53, 132] width 56 height 9
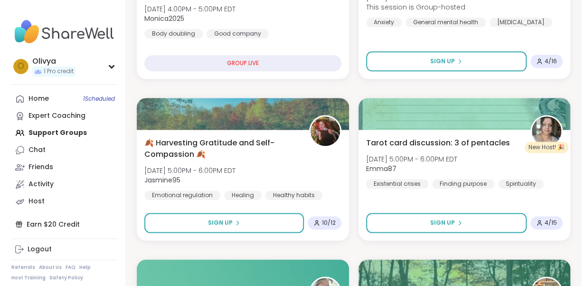
scroll to position [558, 0]
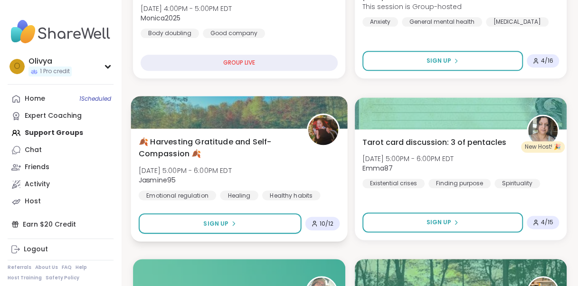
click at [275, 164] on div "🍂 Harvesting Gratitude and Self-Compassion 🍂 Fri, Oct 10 | 5:00PM - 6:00PM EDT …" at bounding box center [239, 168] width 201 height 64
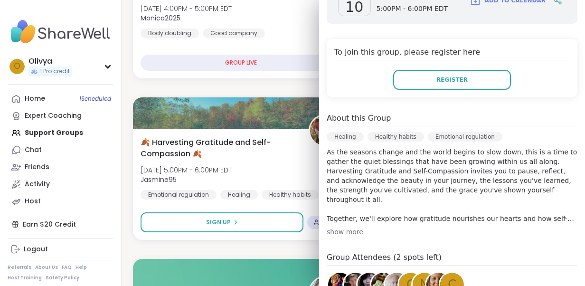
scroll to position [179, 0]
click at [340, 227] on div "show more" at bounding box center [452, 230] width 251 height 9
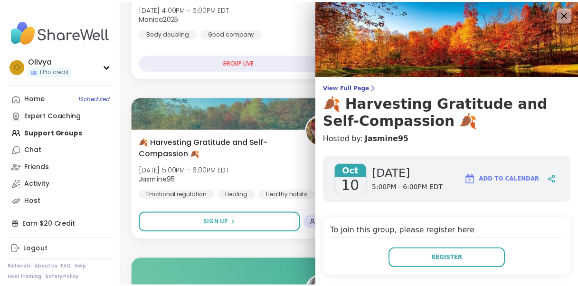
scroll to position [63, 0]
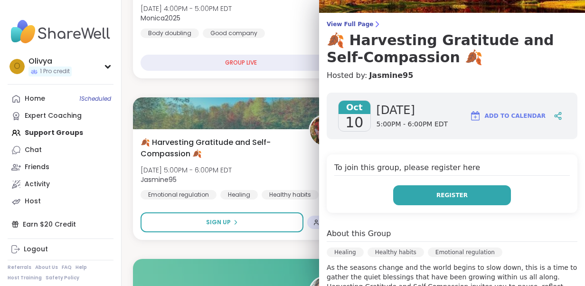
click at [401, 186] on button "Register" at bounding box center [452, 195] width 118 height 20
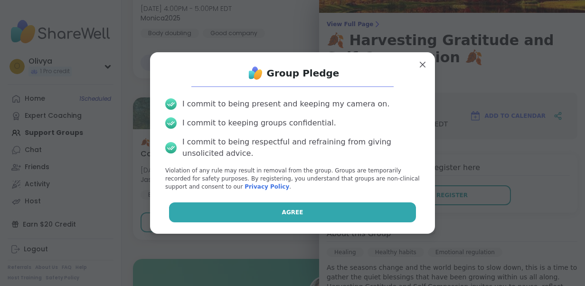
click at [361, 205] on button "Agree" at bounding box center [292, 212] width 247 height 20
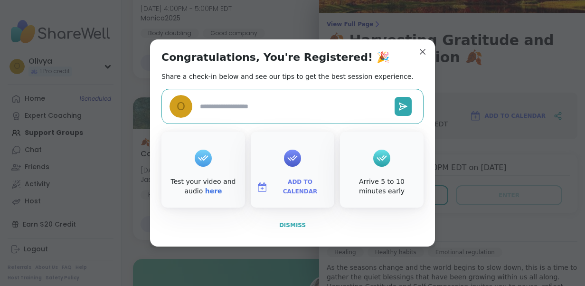
type textarea "*"
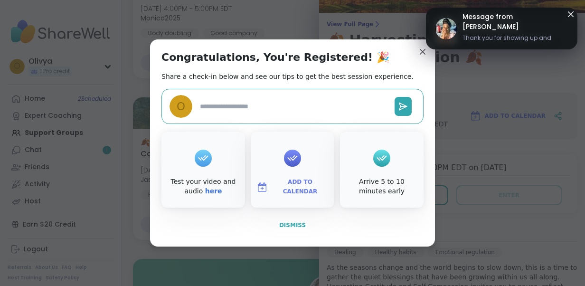
click at [295, 226] on span "Dismiss" at bounding box center [292, 225] width 27 height 7
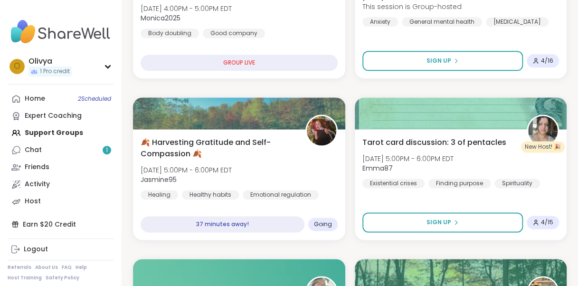
click at [295, 226] on div "37 minutes away!" at bounding box center [222, 224] width 164 height 16
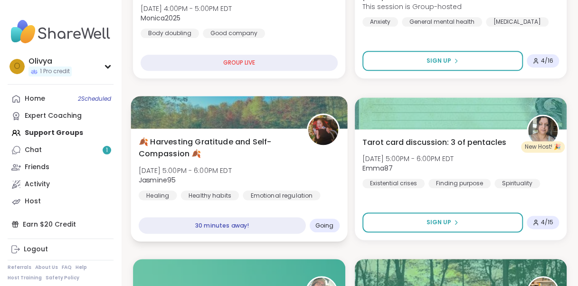
click at [279, 166] on div "🍂 Harvesting Gratitude and Self-Compassion 🍂 Fri, Oct 10 | 5:00PM - 6:00PM EDT …" at bounding box center [239, 168] width 201 height 64
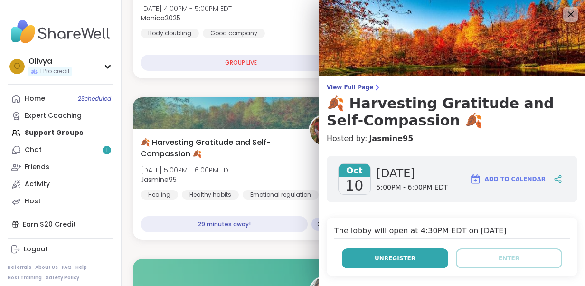
click at [378, 256] on span "Unregister" at bounding box center [394, 258] width 41 height 9
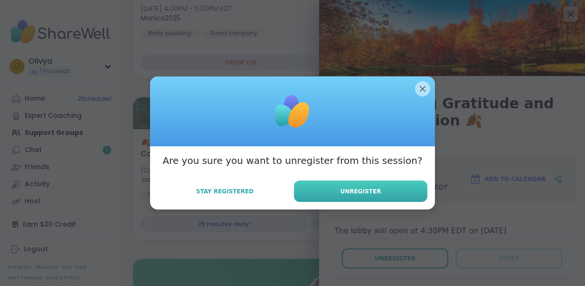
click at [357, 198] on button "Unregister" at bounding box center [360, 190] width 133 height 21
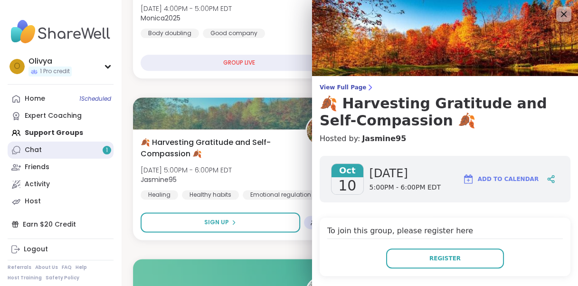
click at [99, 150] on link "Chat 1" at bounding box center [61, 149] width 106 height 17
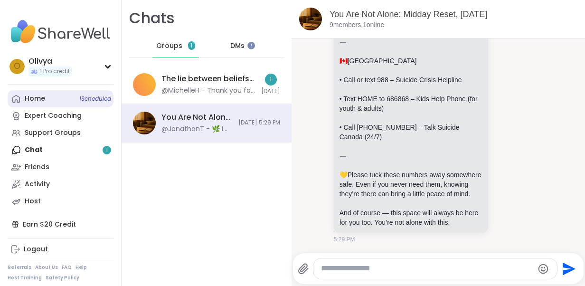
click at [62, 104] on link "Home 1 Scheduled" at bounding box center [61, 98] width 106 height 17
